Goal: Task Accomplishment & Management: Use online tool/utility

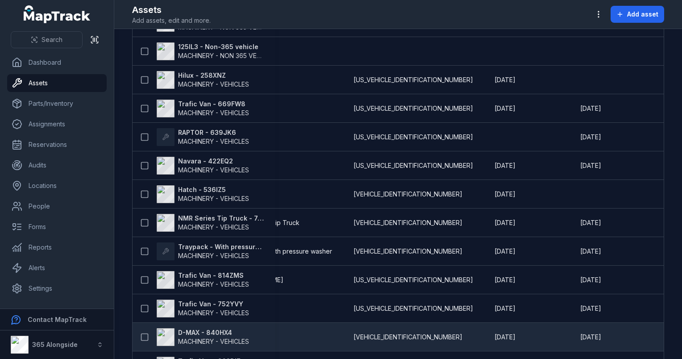
scroll to position [372, 0]
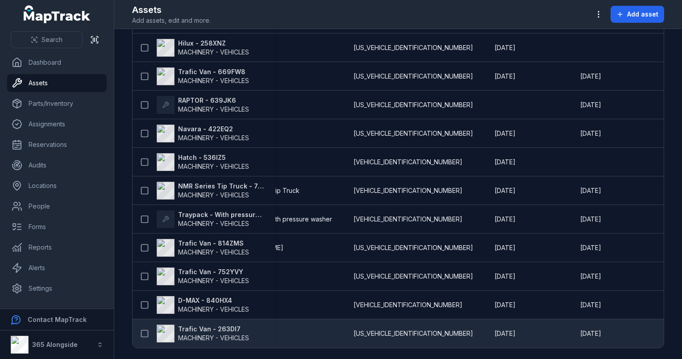
drag, startPoint x: 252, startPoint y: 344, endPoint x: 290, endPoint y: 343, distance: 37.9
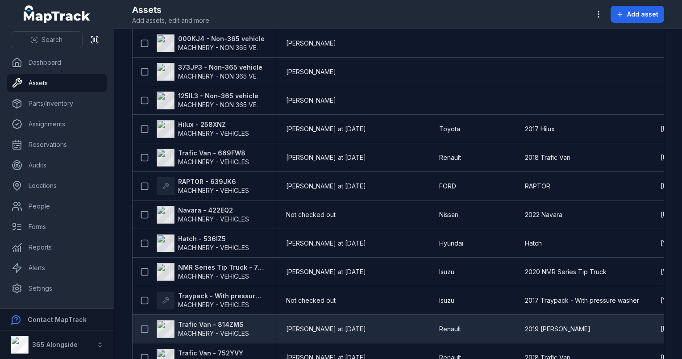
scroll to position [283, 0]
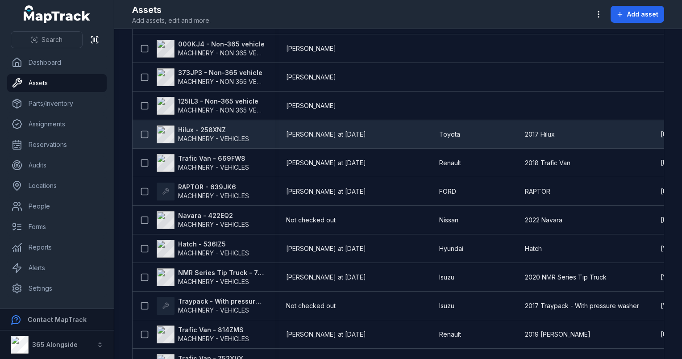
click at [218, 127] on strong "Hilux - 258XNZ" at bounding box center [213, 129] width 71 height 9
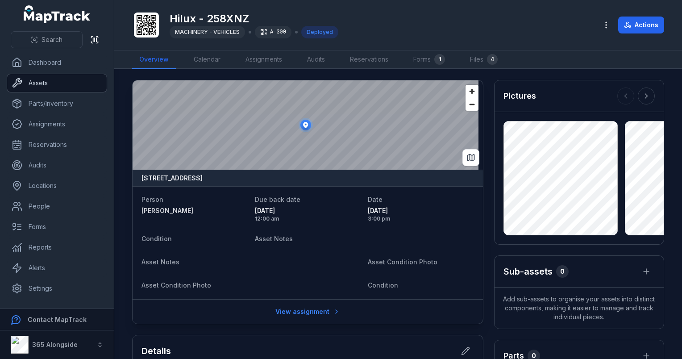
click at [39, 81] on link "Assets" at bounding box center [57, 83] width 100 height 18
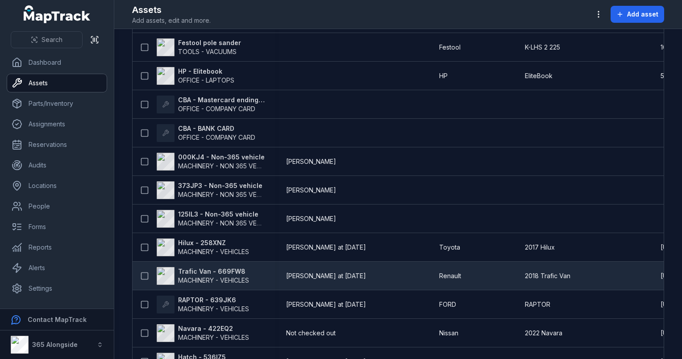
scroll to position [179, 0]
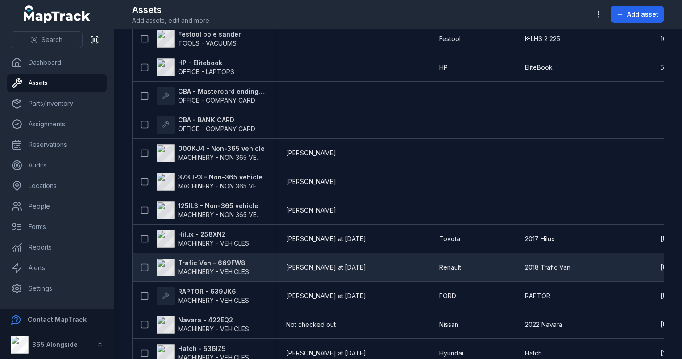
click at [245, 272] on span "MACHINERY - VEHICLES" at bounding box center [213, 272] width 71 height 8
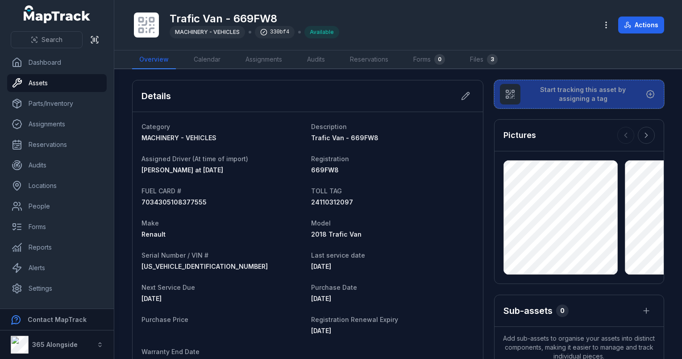
click at [528, 92] on span "Start tracking this asset by assigning a tag" at bounding box center [583, 94] width 111 height 18
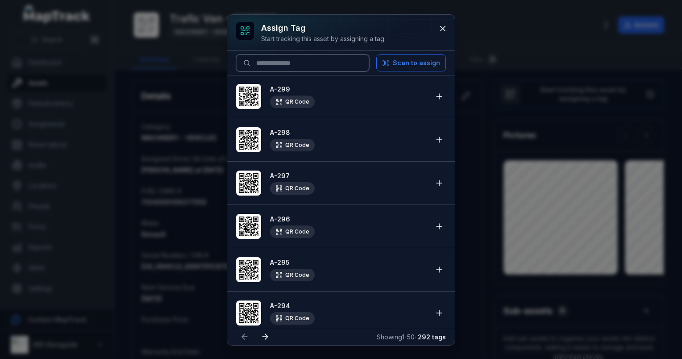
click at [286, 64] on input at bounding box center [302, 62] width 133 height 17
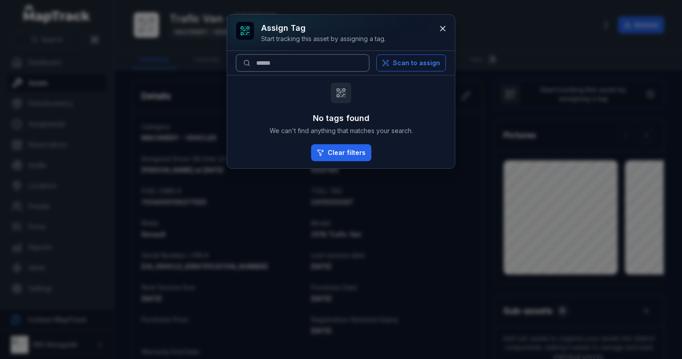
type input "*******"
drag, startPoint x: 286, startPoint y: 64, endPoint x: 249, endPoint y: 62, distance: 37.5
click at [249, 62] on input "*******" at bounding box center [302, 62] width 133 height 17
drag, startPoint x: 279, startPoint y: 61, endPoint x: 236, endPoint y: 68, distance: 43.9
click at [236, 68] on input "***" at bounding box center [302, 62] width 133 height 17
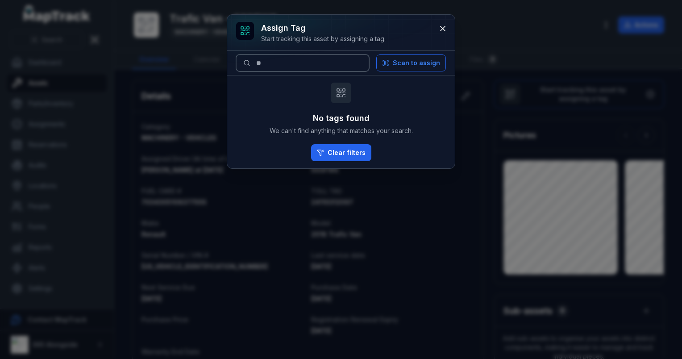
type input "*"
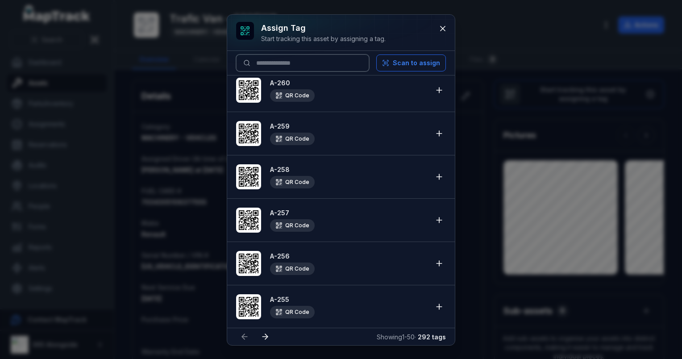
scroll to position [1902, 0]
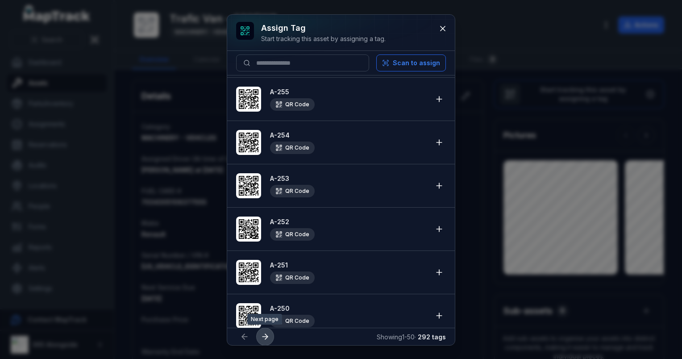
click at [266, 337] on icon at bounding box center [265, 336] width 9 height 9
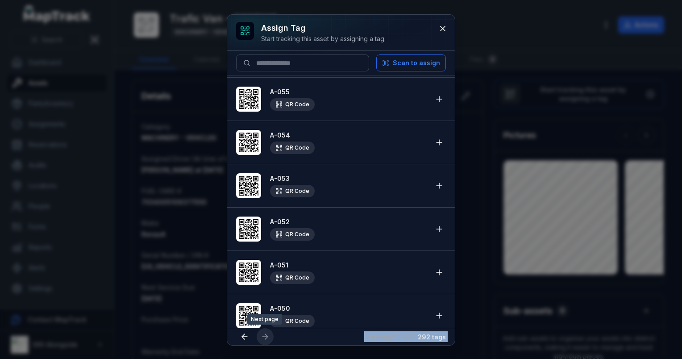
click at [266, 337] on div at bounding box center [265, 336] width 17 height 17
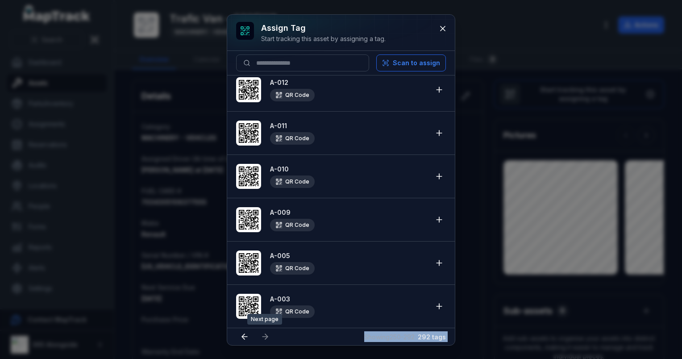
click at [266, 337] on div at bounding box center [265, 336] width 17 height 17
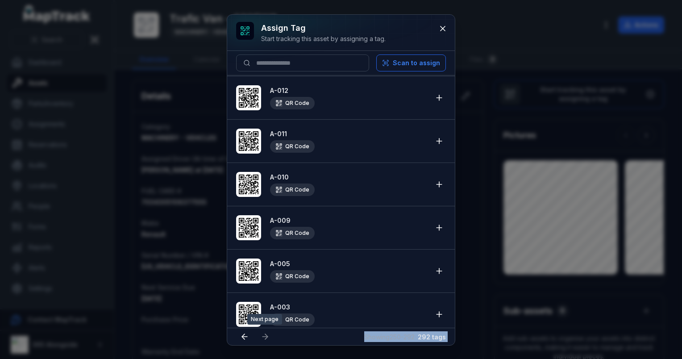
click at [266, 337] on div at bounding box center [265, 336] width 17 height 17
click at [439, 225] on icon at bounding box center [439, 227] width 0 height 5
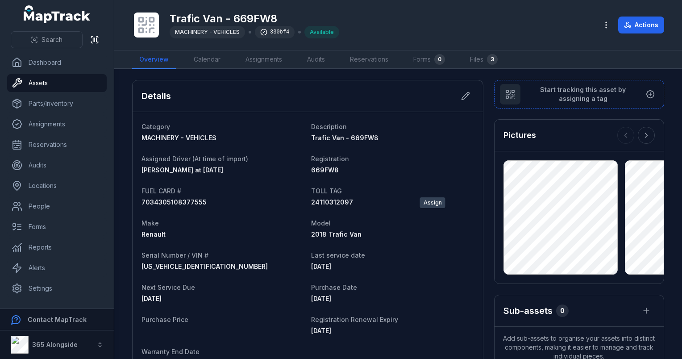
scroll to position [0, 0]
